Goal: Information Seeking & Learning: Learn about a topic

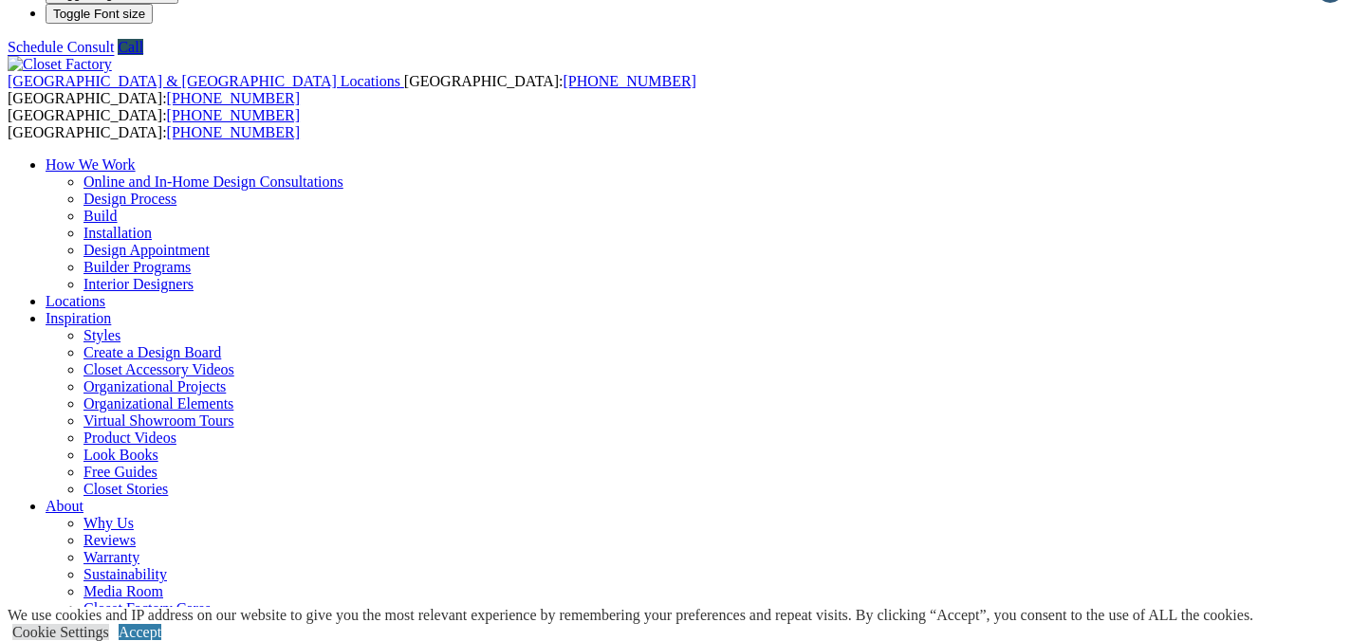
scroll to position [41, 0]
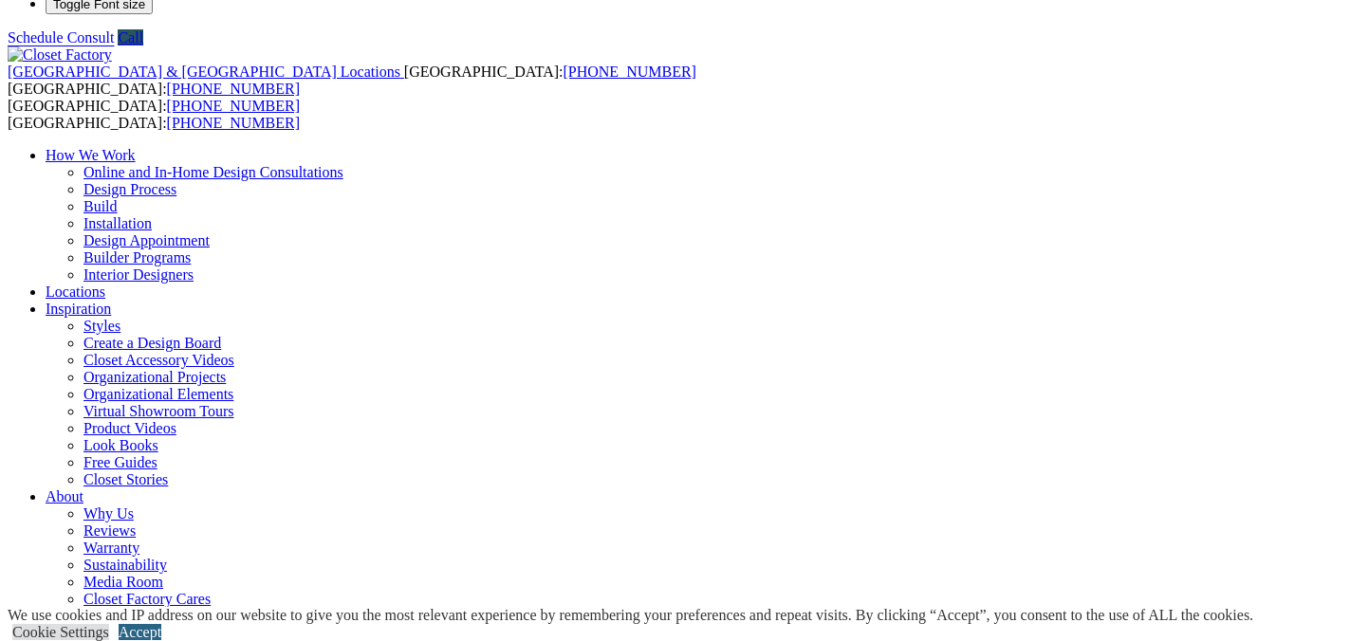
click at [161, 624] on link "Accept" at bounding box center [140, 632] width 43 height 16
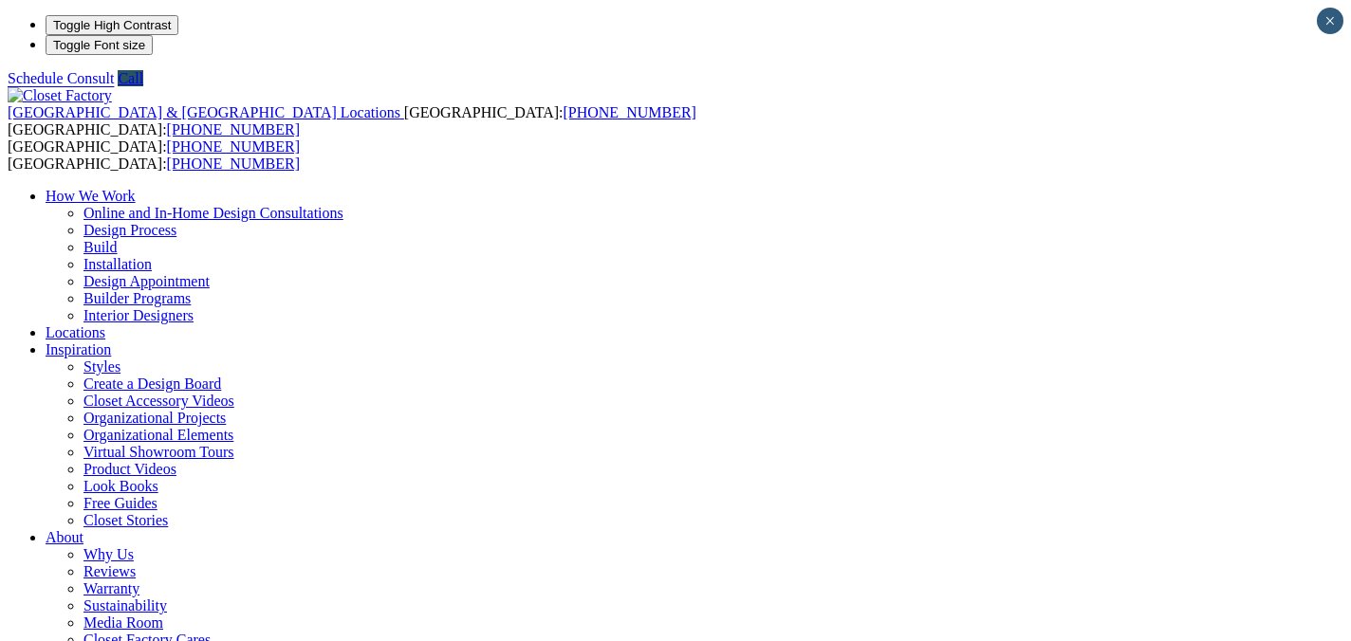
scroll to position [58, 0]
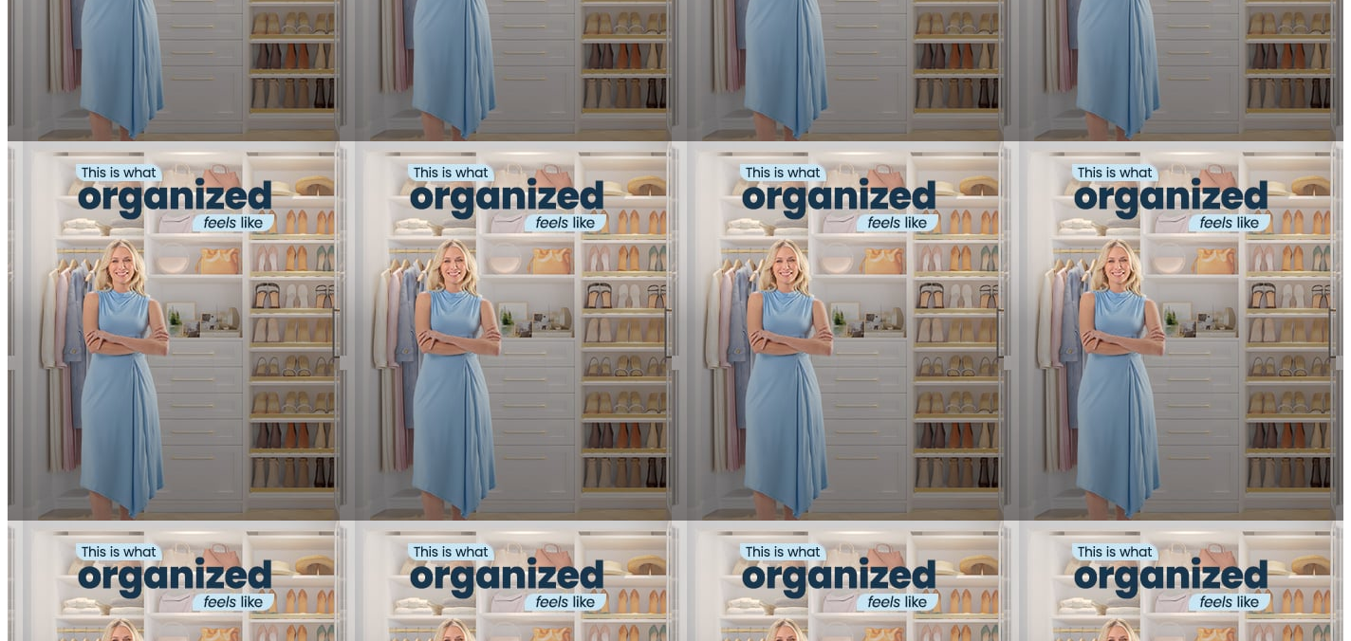
scroll to position [1381, 0]
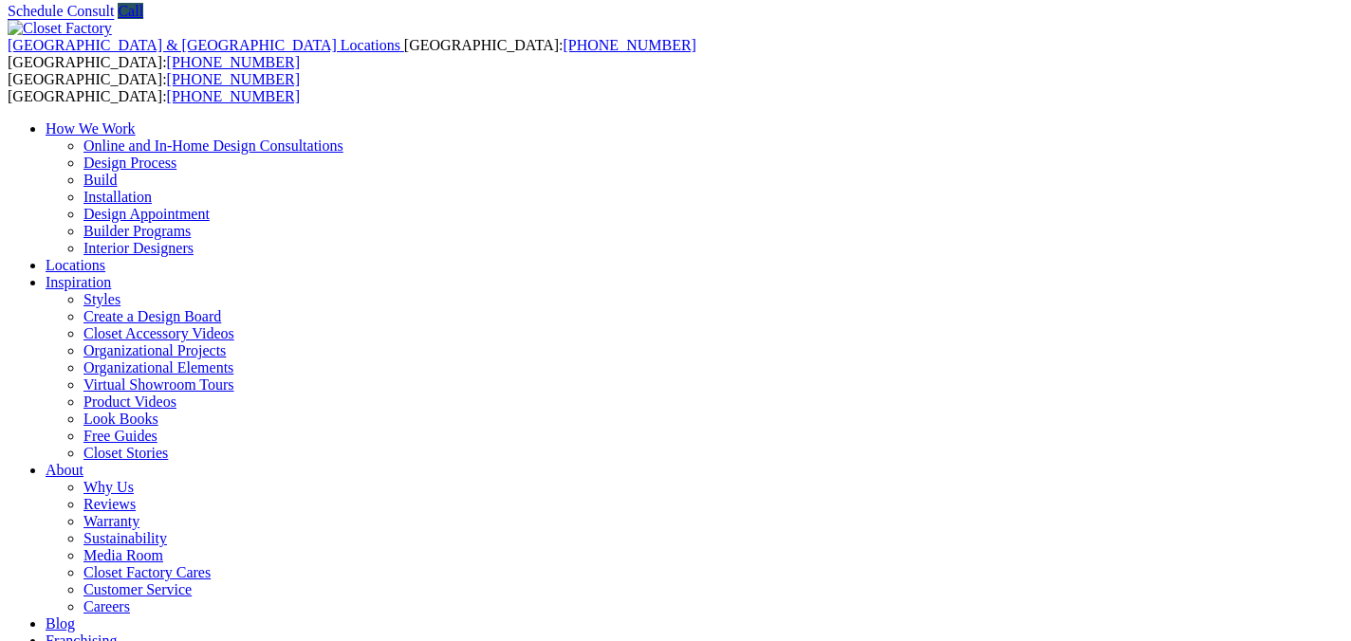
scroll to position [65, 0]
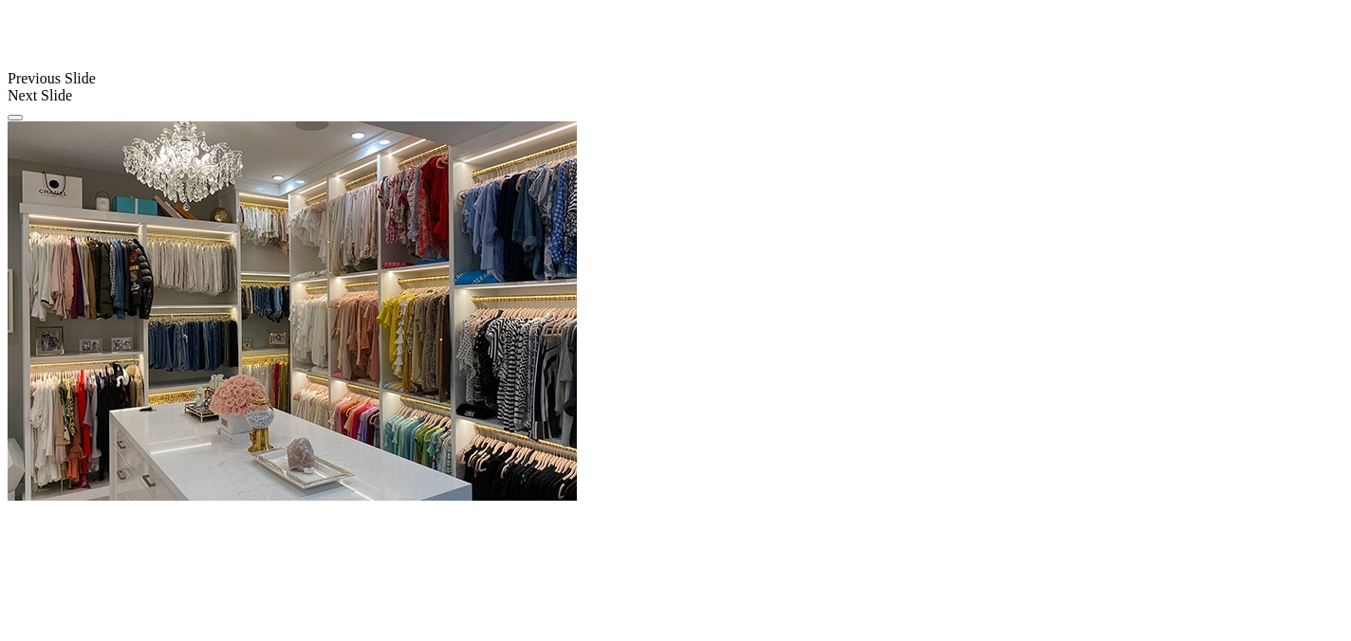
scroll to position [1828, 0]
